Goal: Information Seeking & Learning: Learn about a topic

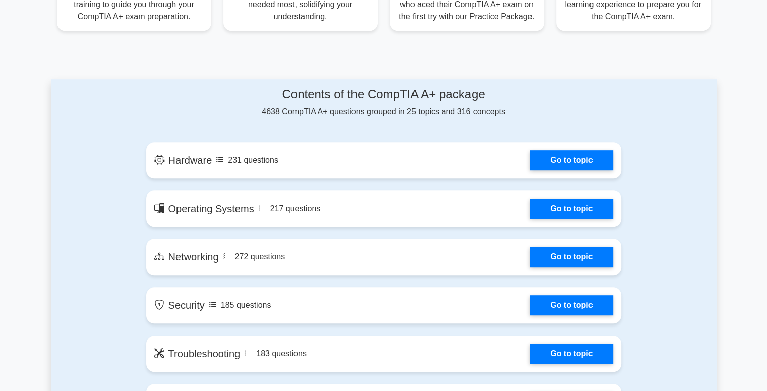
scroll to position [454, 0]
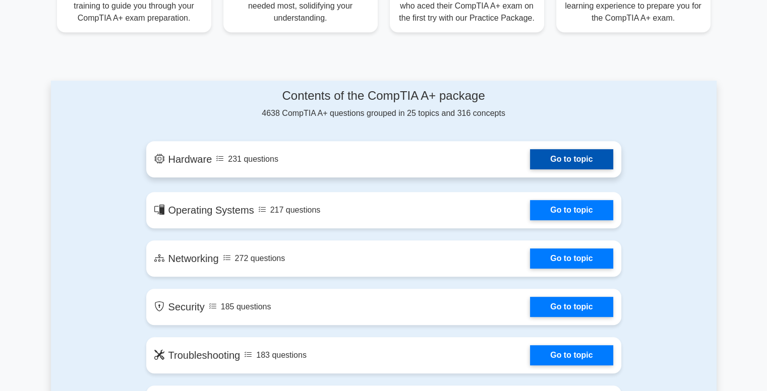
click at [573, 156] on link "Go to topic" at bounding box center [571, 159] width 83 height 20
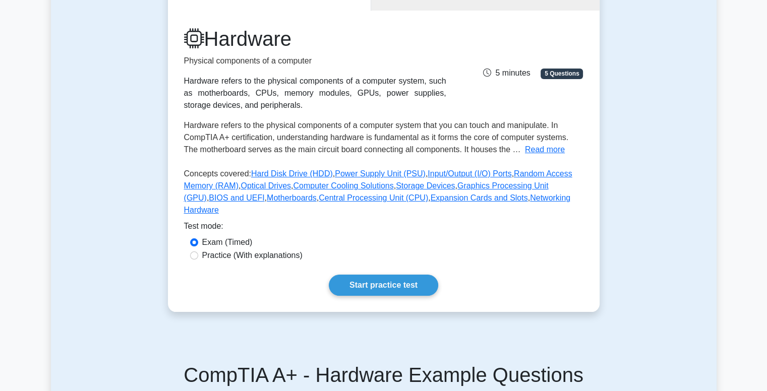
scroll to position [151, 0]
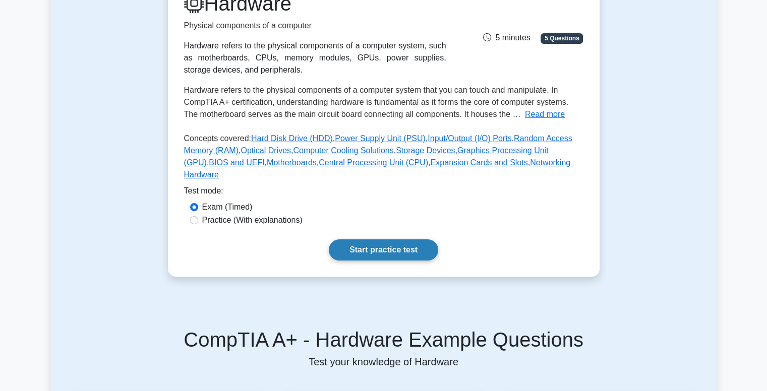
click at [405, 240] on link "Start practice test" at bounding box center [383, 250] width 109 height 21
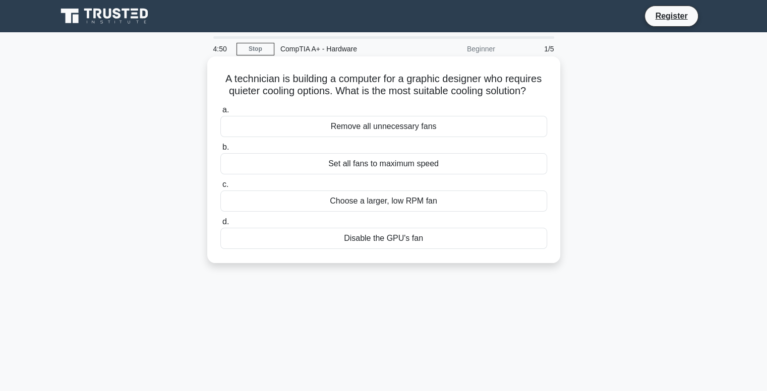
click at [414, 126] on div "Remove all unnecessary fans" at bounding box center [383, 126] width 327 height 21
click at [220, 114] on input "a. Remove all unnecessary fans" at bounding box center [220, 110] width 0 height 7
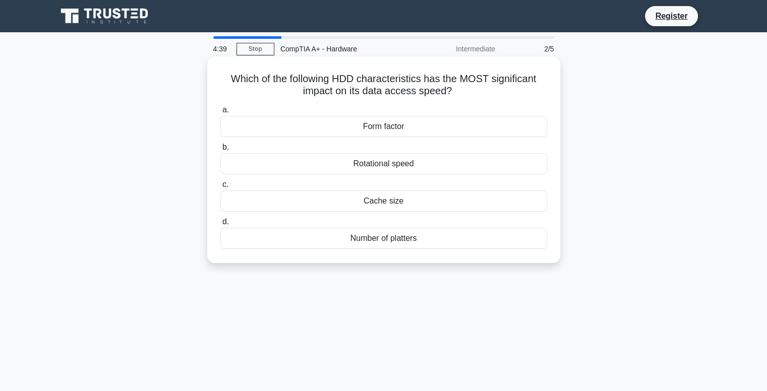
click at [394, 198] on div "Cache size" at bounding box center [383, 201] width 327 height 21
click at [220, 188] on input "c. Cache size" at bounding box center [220, 185] width 0 height 7
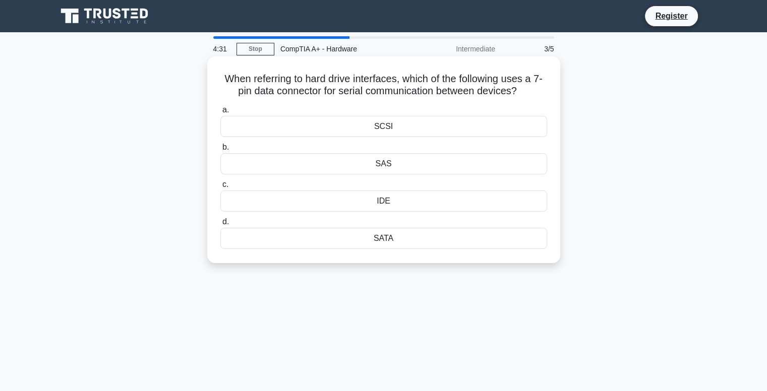
click at [389, 235] on div "SATA" at bounding box center [383, 238] width 327 height 21
click at [220, 225] on input "d. SATA" at bounding box center [220, 222] width 0 height 7
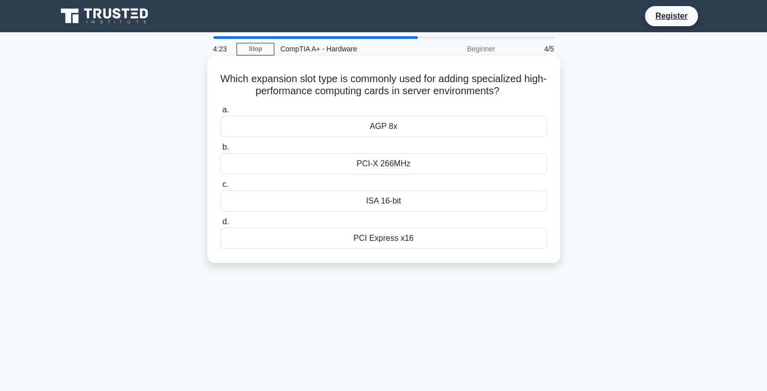
click at [400, 235] on div "PCI Express x16" at bounding box center [383, 238] width 327 height 21
click at [220, 225] on input "d. PCI Express x16" at bounding box center [220, 222] width 0 height 7
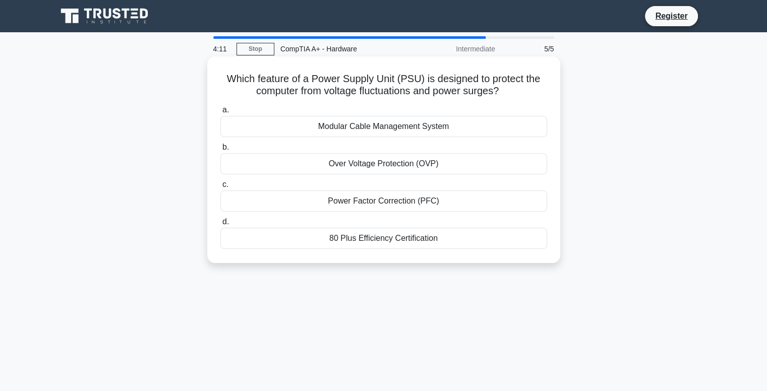
click at [362, 206] on div "Power Factor Correction (PFC)" at bounding box center [383, 201] width 327 height 21
click at [220, 188] on input "c. Power Factor Correction (PFC)" at bounding box center [220, 185] width 0 height 7
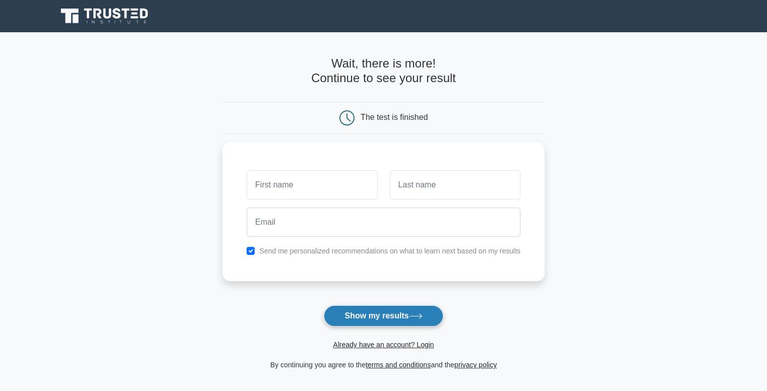
click at [404, 313] on button "Show my results" at bounding box center [383, 316] width 119 height 21
click at [375, 277] on div "Send me personalized recommendations on what to learn next based on my results" at bounding box center [383, 209] width 322 height 139
